Goal: Transaction & Acquisition: Purchase product/service

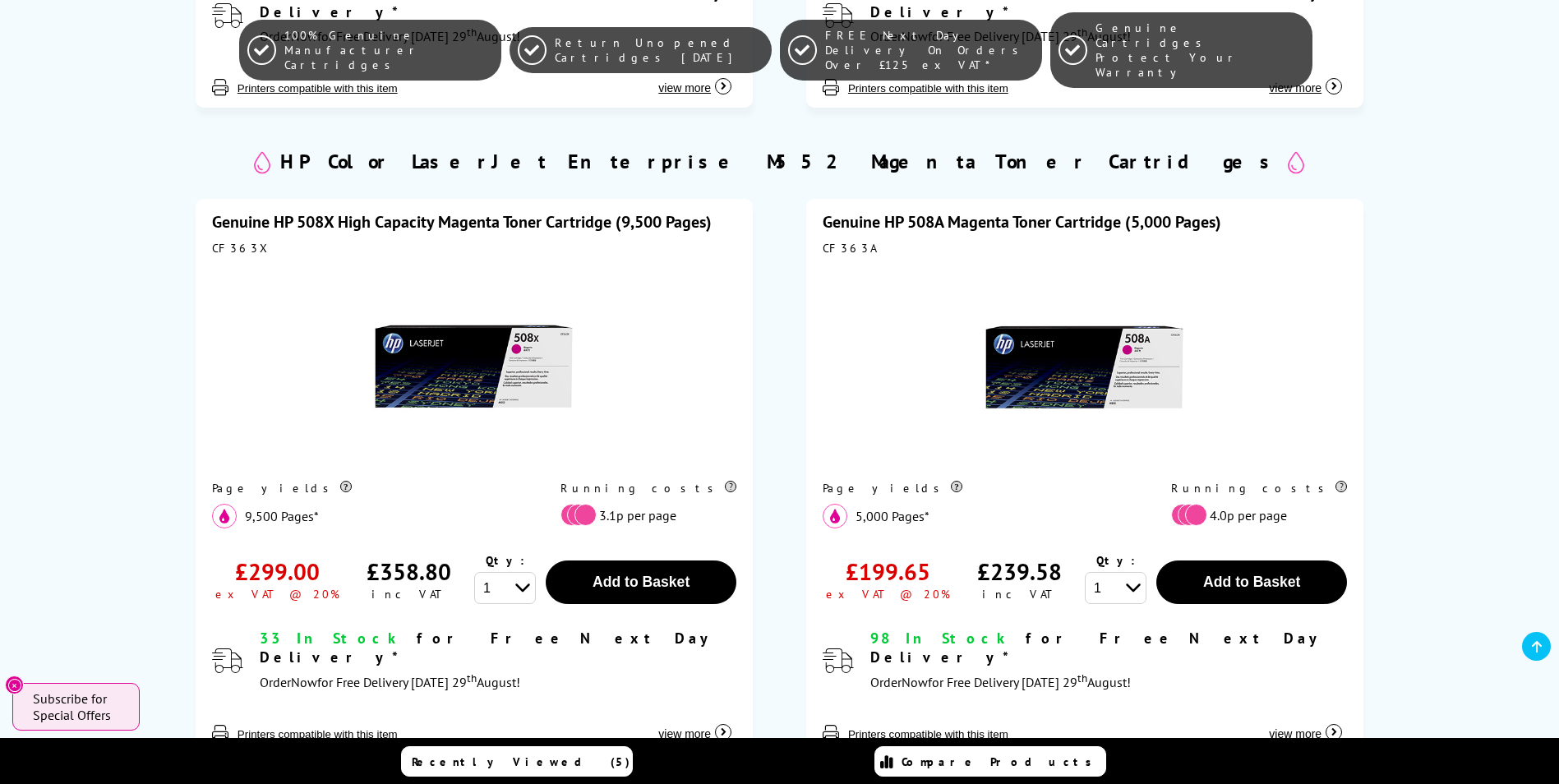
scroll to position [2218, 0]
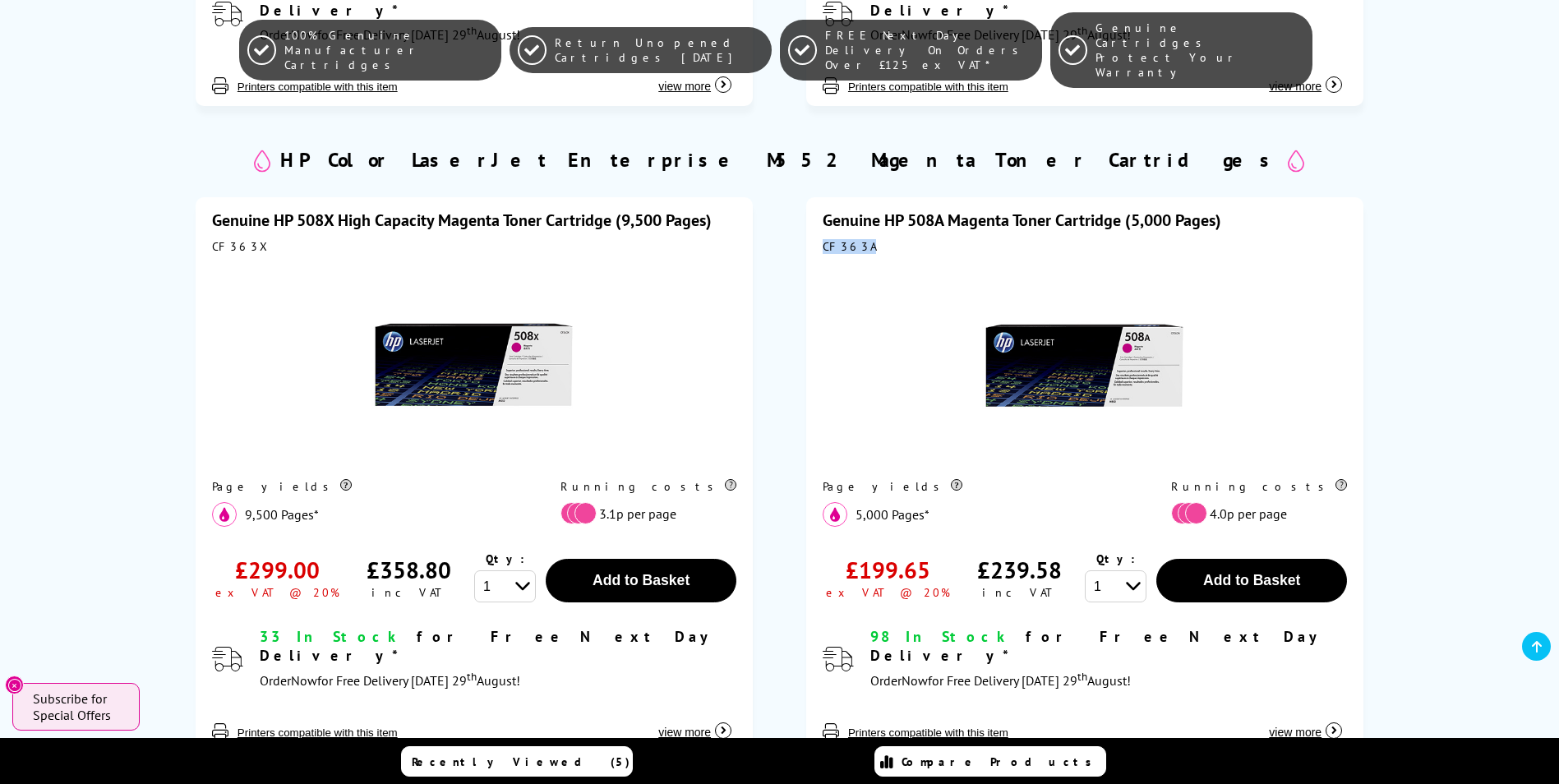
drag, startPoint x: 865, startPoint y: 190, endPoint x: 825, endPoint y: 187, distance: 40.1
click at [825, 239] on div "CF363A" at bounding box center [1084, 247] width 524 height 15
copy div "CF363A"
